Goal: Find specific page/section: Find specific page/section

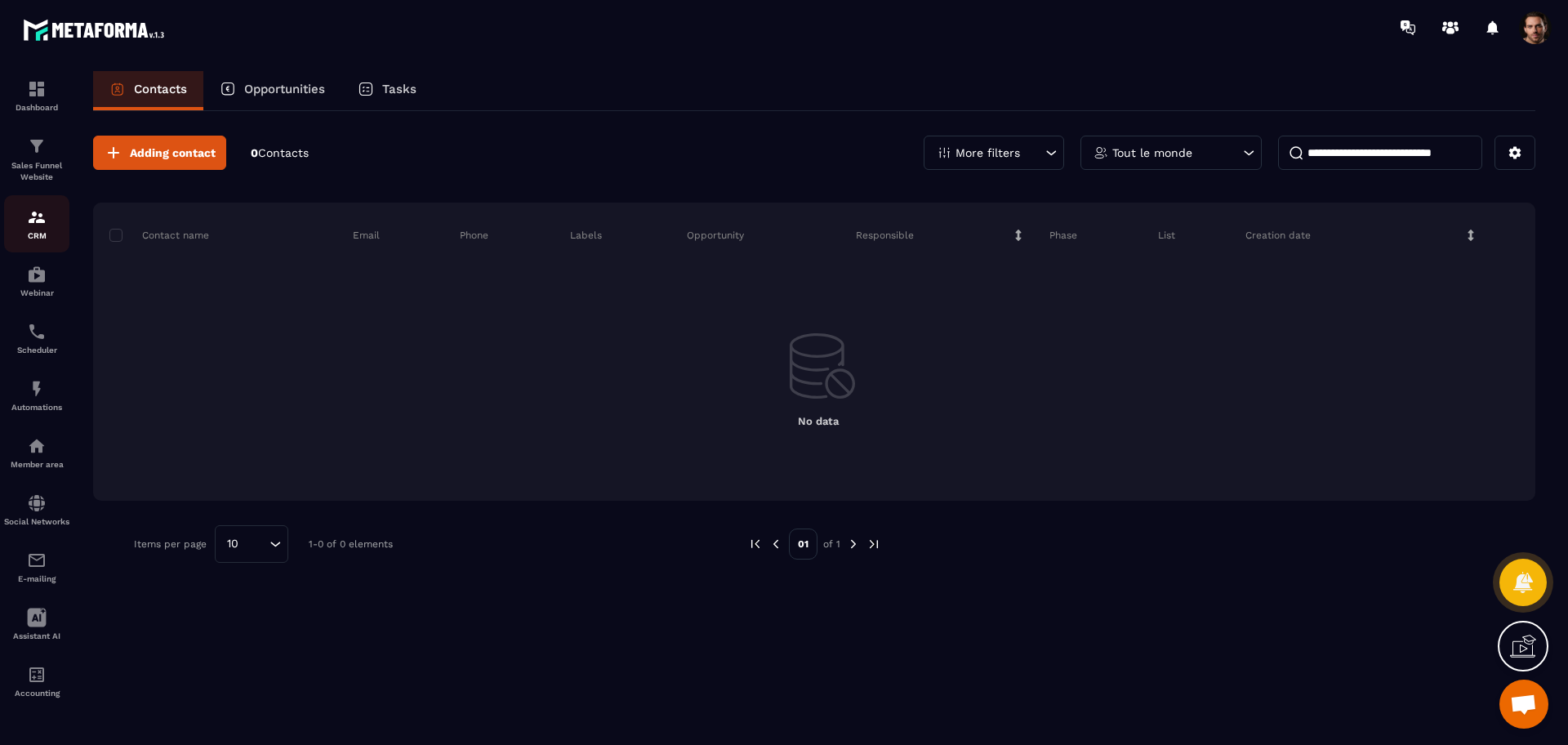
click at [37, 210] on img at bounding box center [36, 217] width 20 height 20
click at [42, 228] on div "CRM" at bounding box center [36, 223] width 65 height 33
click at [34, 232] on p "CRM" at bounding box center [36, 236] width 65 height 9
